Goal: Book appointment/travel/reservation

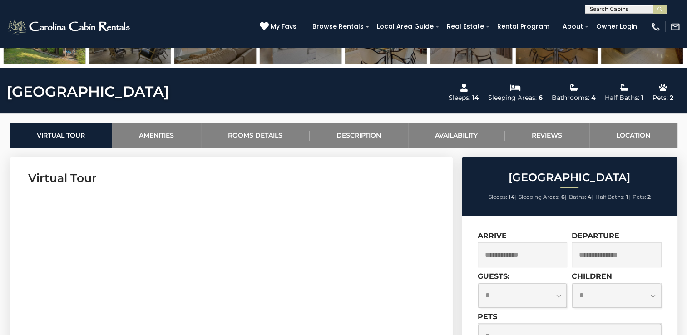
scroll to position [454, 0]
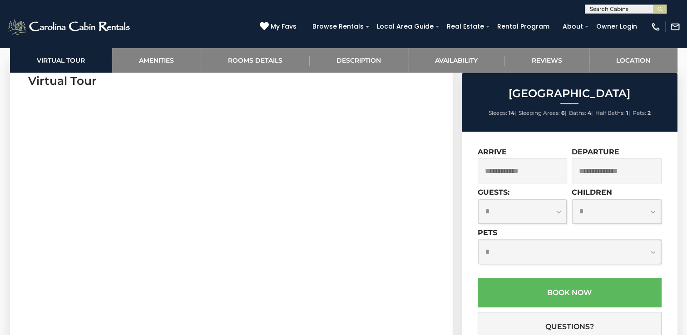
click at [517, 172] on input "text" at bounding box center [523, 170] width 90 height 25
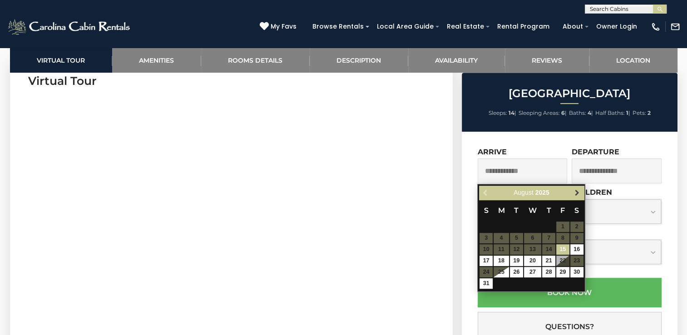
click at [579, 191] on span "Next" at bounding box center [576, 192] width 7 height 7
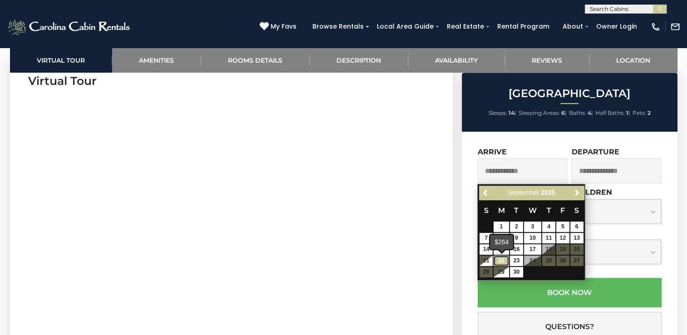
click at [506, 260] on link "22" at bounding box center [500, 261] width 15 height 10
type input "**********"
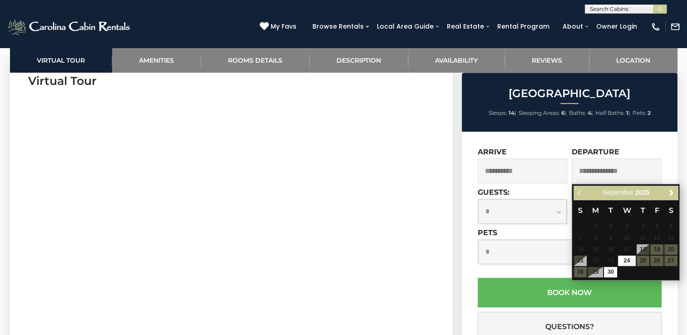
click at [577, 271] on table "S M T W T F S 1 2 3 4 5 6 7 8 9 10 11 12 13 14 15 16 17 18 19 20 21 22 23 24 25…" at bounding box center [625, 239] width 104 height 78
click at [627, 261] on link "24" at bounding box center [626, 261] width 17 height 10
type input "**********"
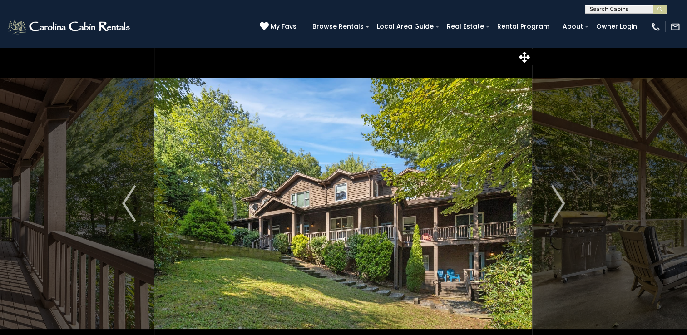
scroll to position [0, 0]
click at [557, 208] on img "Next" at bounding box center [558, 204] width 14 height 36
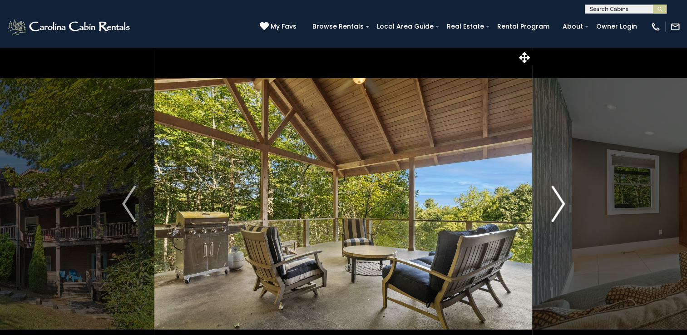
click at [557, 208] on img "Next" at bounding box center [558, 204] width 14 height 36
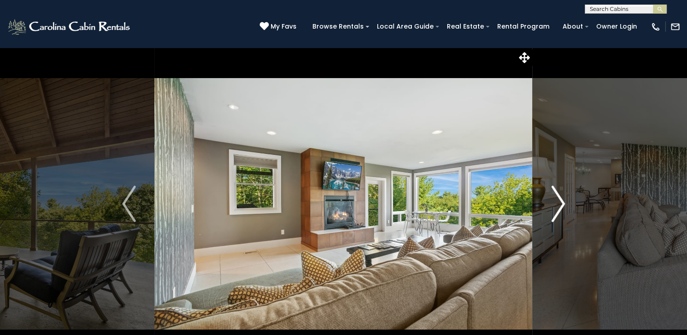
click at [557, 208] on img "Next" at bounding box center [558, 204] width 14 height 36
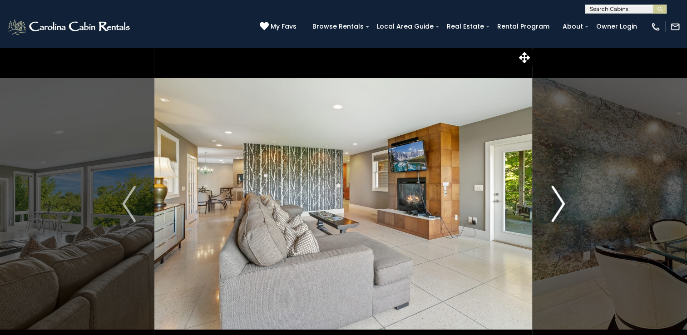
click at [557, 208] on img "Next" at bounding box center [558, 204] width 14 height 36
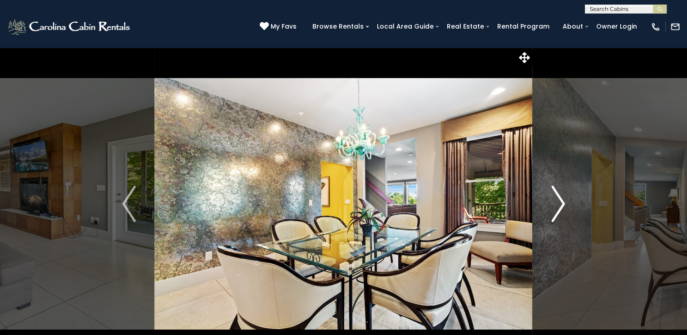
click at [558, 207] on img "Next" at bounding box center [558, 204] width 14 height 36
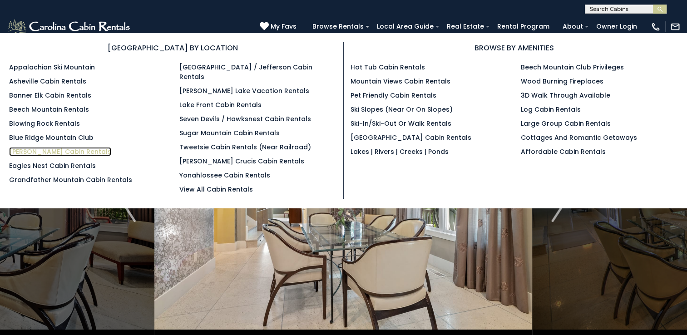
click at [35, 150] on link "[PERSON_NAME] Cabin Rentals" at bounding box center [60, 151] width 102 height 9
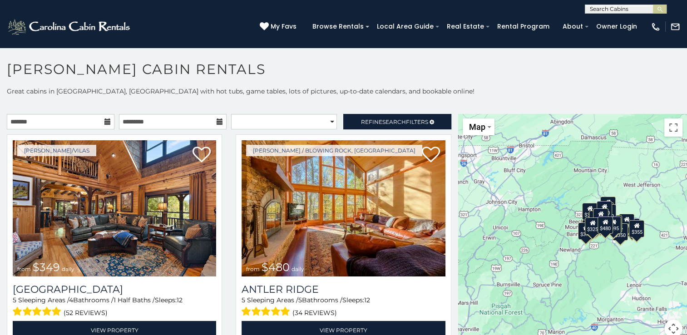
click at [642, 189] on div "$349 $480 $525 $315 $355 $675 $635 $930 $400 $451 $330 $400 $485 $460 $395 $255…" at bounding box center [572, 231] width 229 height 235
click at [596, 276] on div "$349 $480 $525 $315 $355 $675 $635 $930 $400 $451 $330 $400 $485 $460 $395 $255…" at bounding box center [572, 231] width 229 height 235
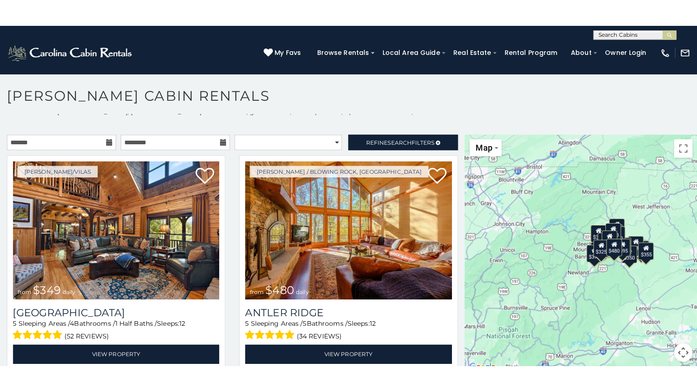
scroll to position [8, 0]
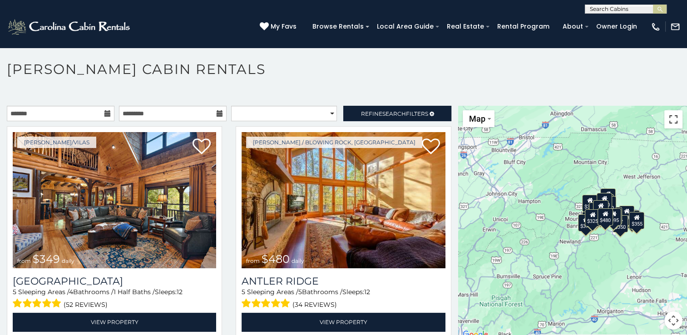
click at [666, 120] on button "Toggle fullscreen view" at bounding box center [673, 119] width 18 height 18
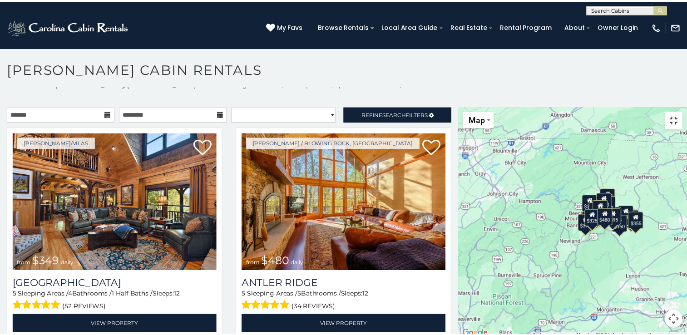
scroll to position [0, 0]
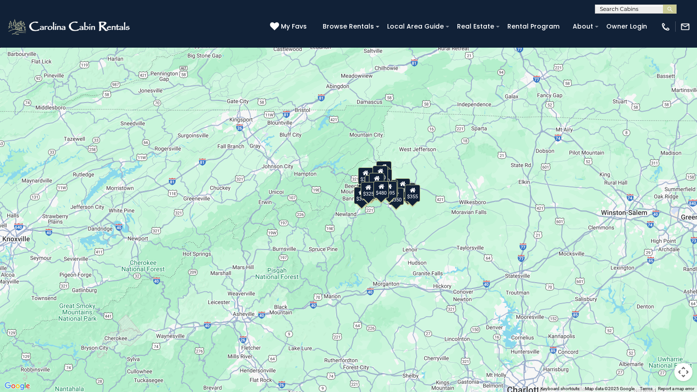
click at [25, 14] on span "Map" at bounding box center [19, 13] width 16 height 10
click at [20, 44] on li "Map" at bounding box center [31, 43] width 53 height 14
click at [530, 173] on div "$349 $480 $525 $315 $355 $675 $635 $930 $400 $451 $330 $400 $485 $460 $395 $255…" at bounding box center [348, 196] width 697 height 392
click at [684, 10] on button "Toggle fullscreen view" at bounding box center [684, 14] width 18 height 18
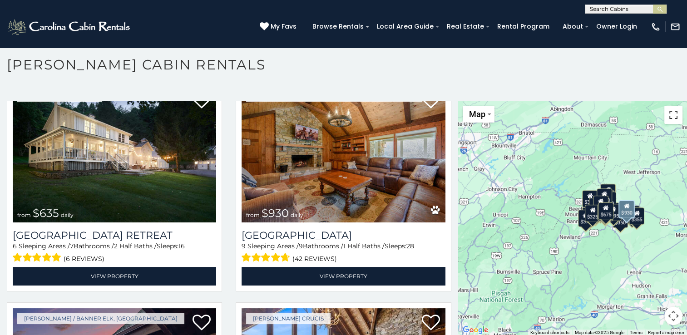
scroll to position [726, 0]
